Goal: Task Accomplishment & Management: Manage account settings

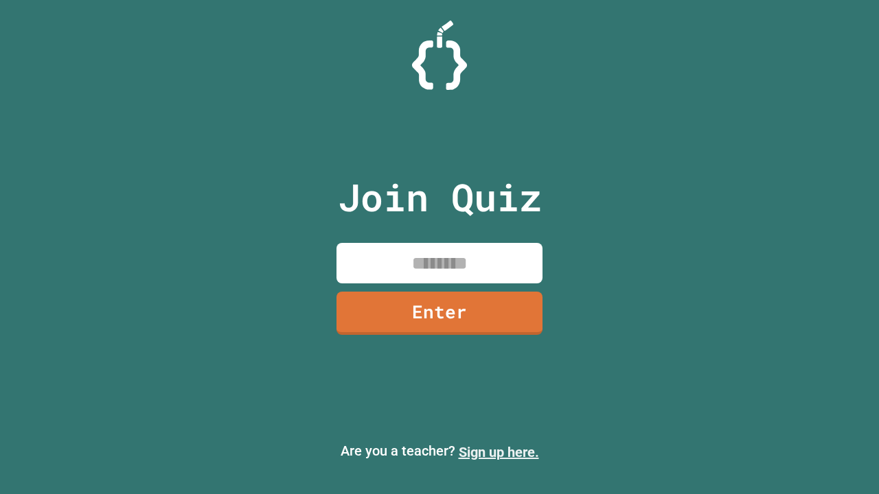
click at [499, 453] on link "Sign up here." at bounding box center [499, 452] width 80 height 16
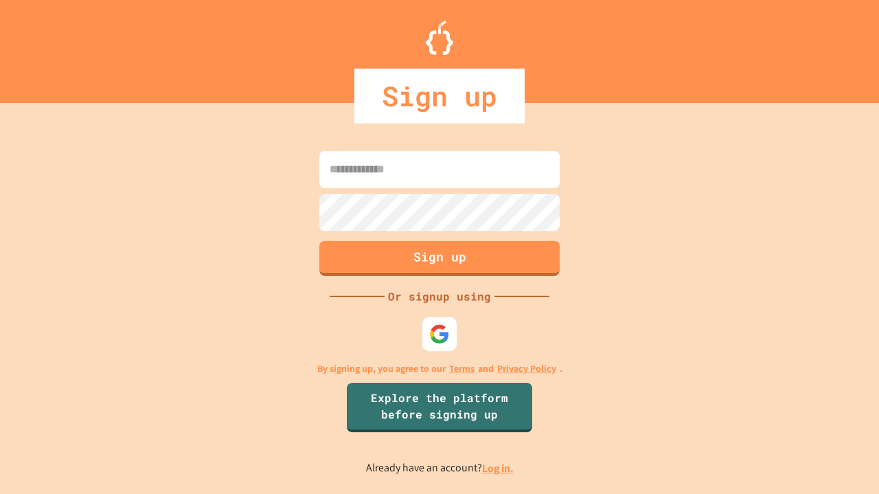
click at [499, 468] on link "Log in." at bounding box center [498, 468] width 32 height 14
